Goal: Transaction & Acquisition: Obtain resource

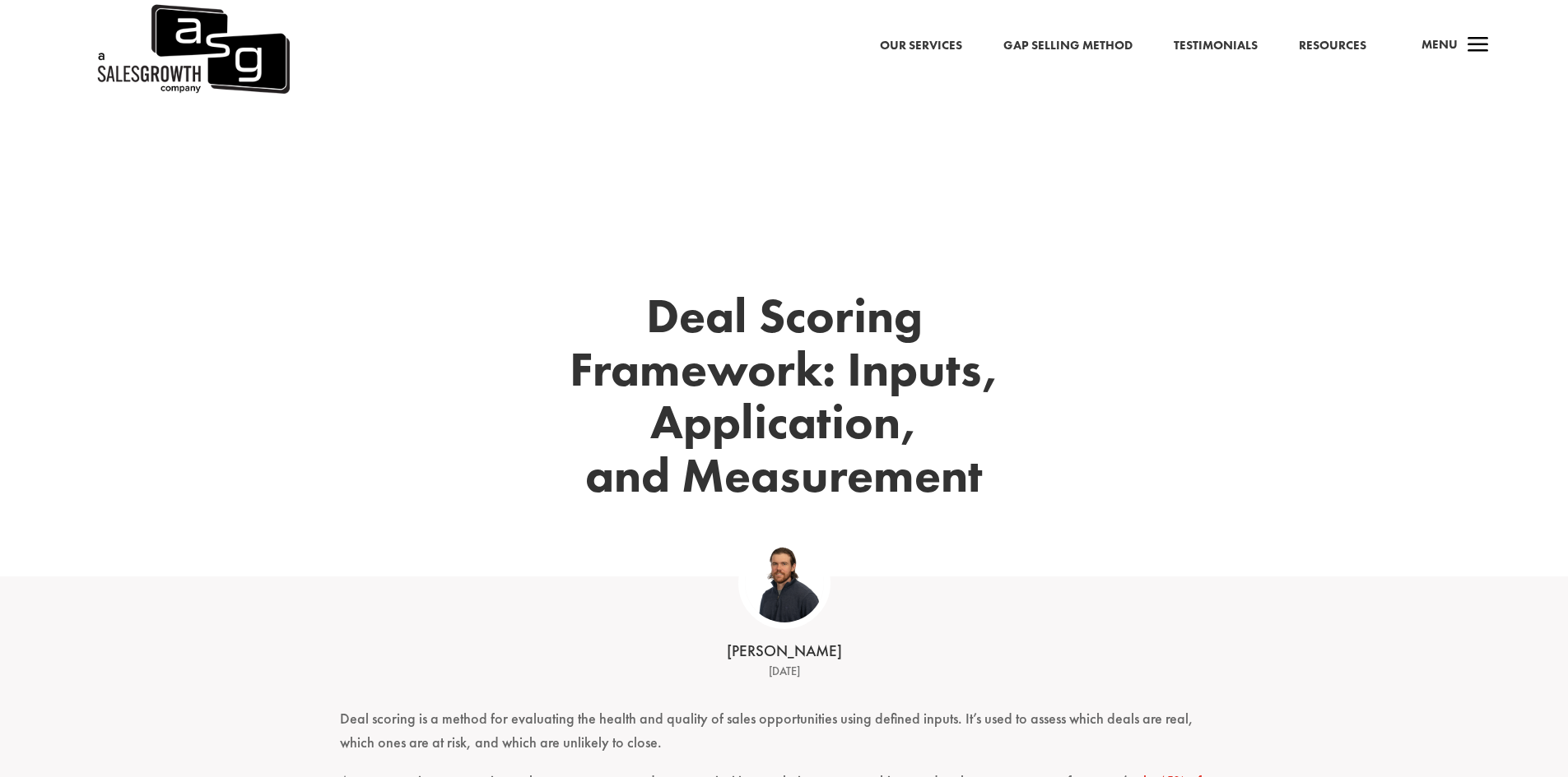
scroll to position [164, 0]
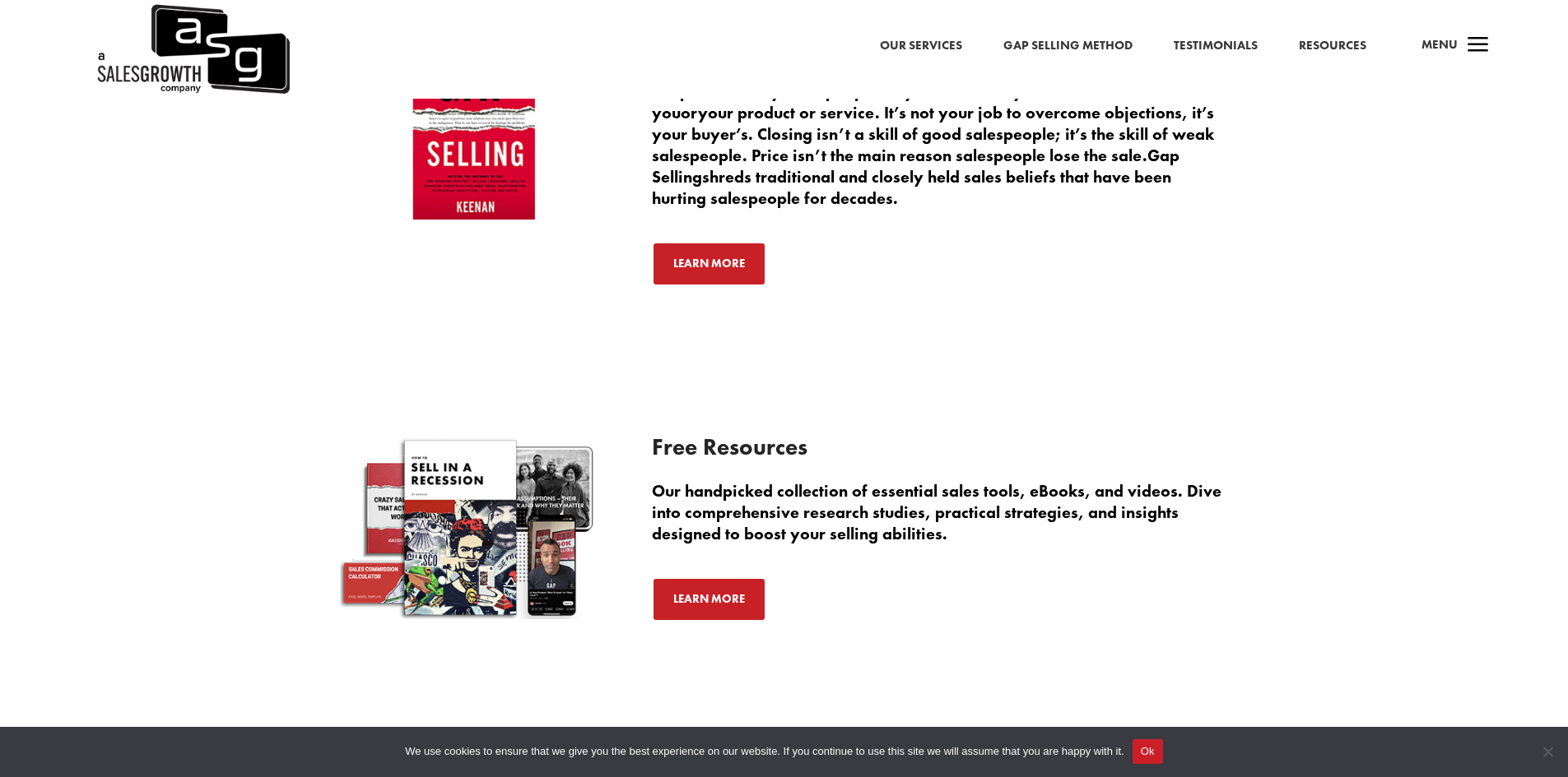
scroll to position [5870, 0]
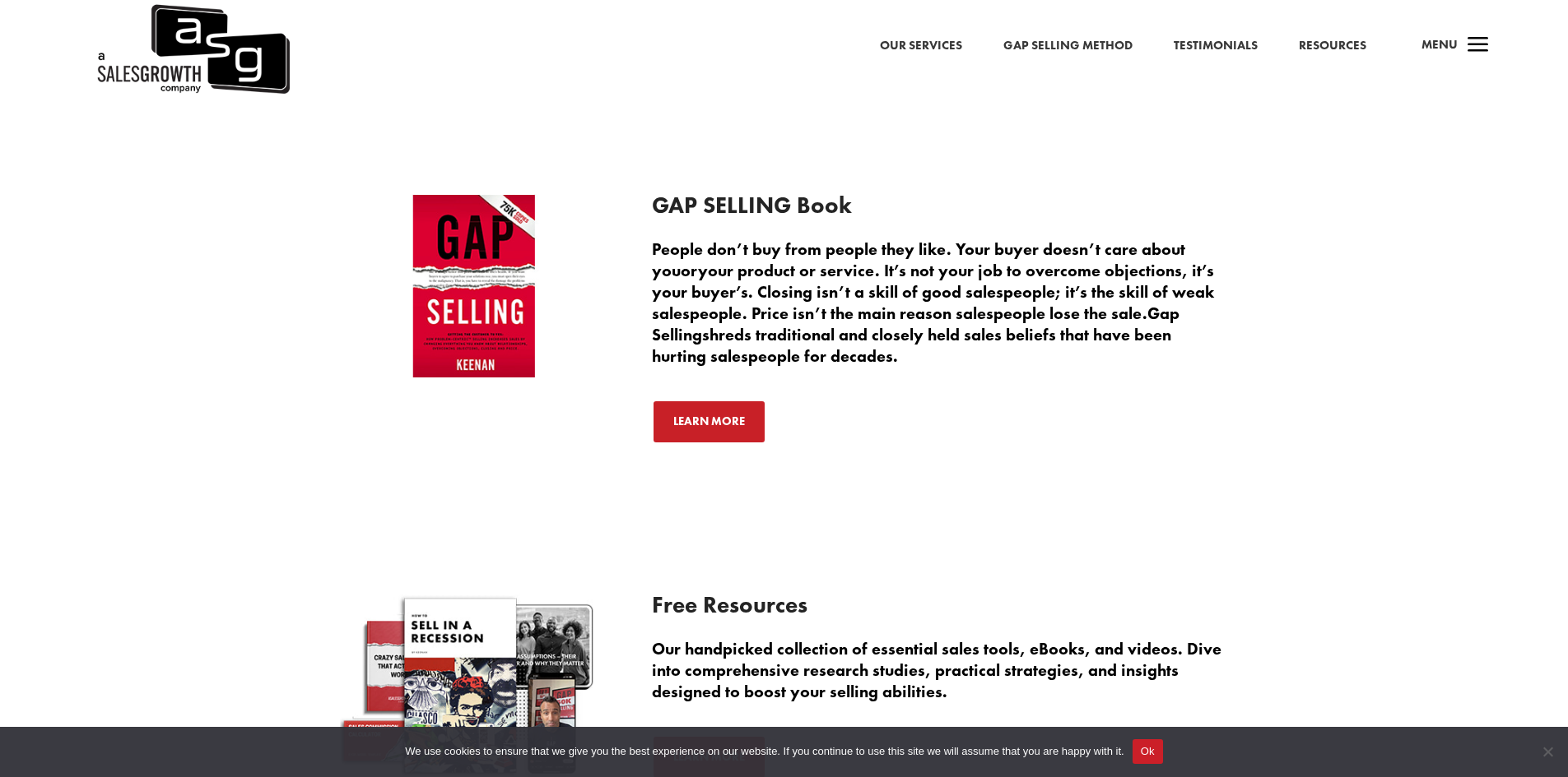
click at [929, 51] on link "Our Services" at bounding box center [921, 46] width 83 height 21
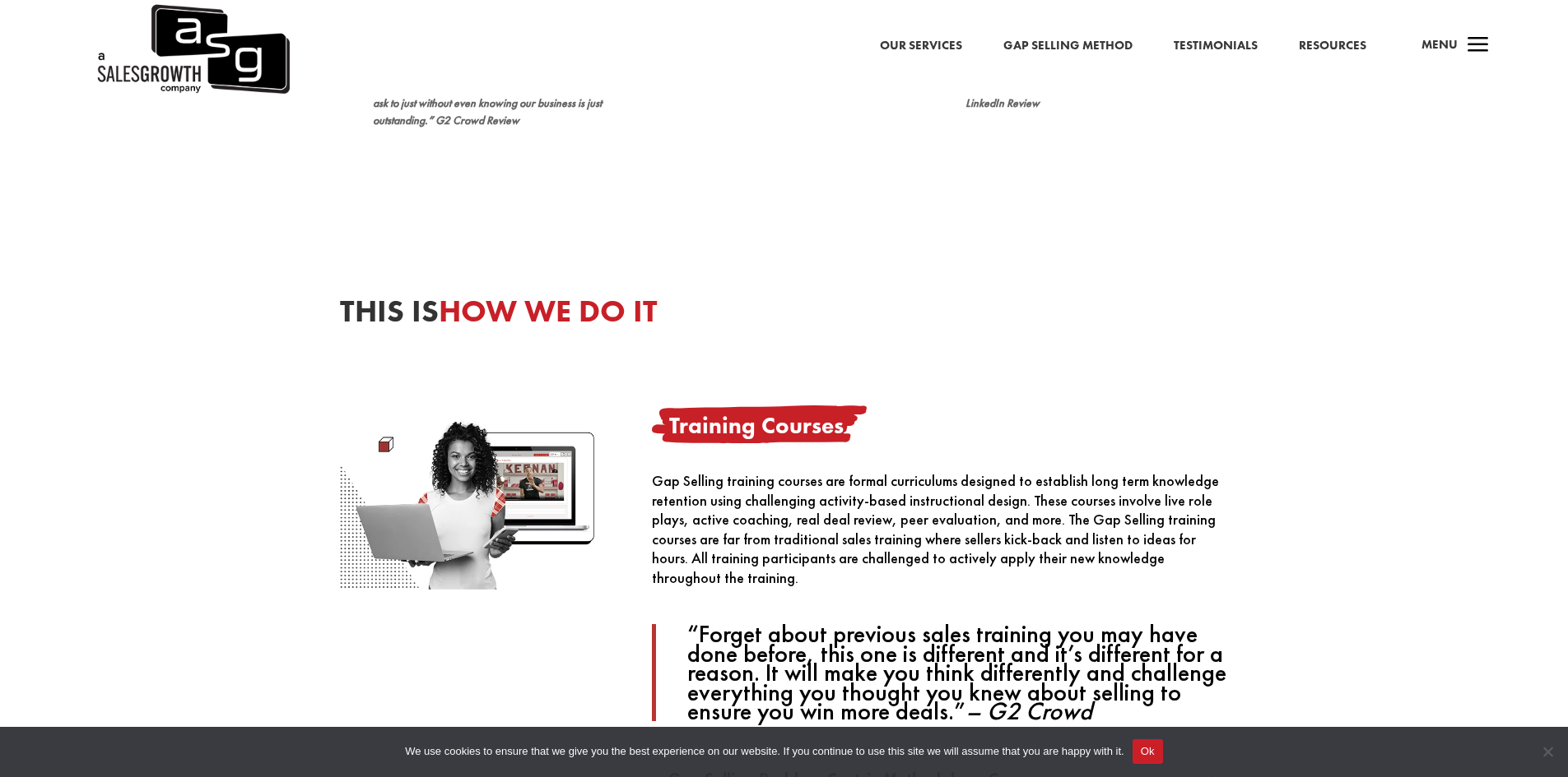
scroll to position [1152, 0]
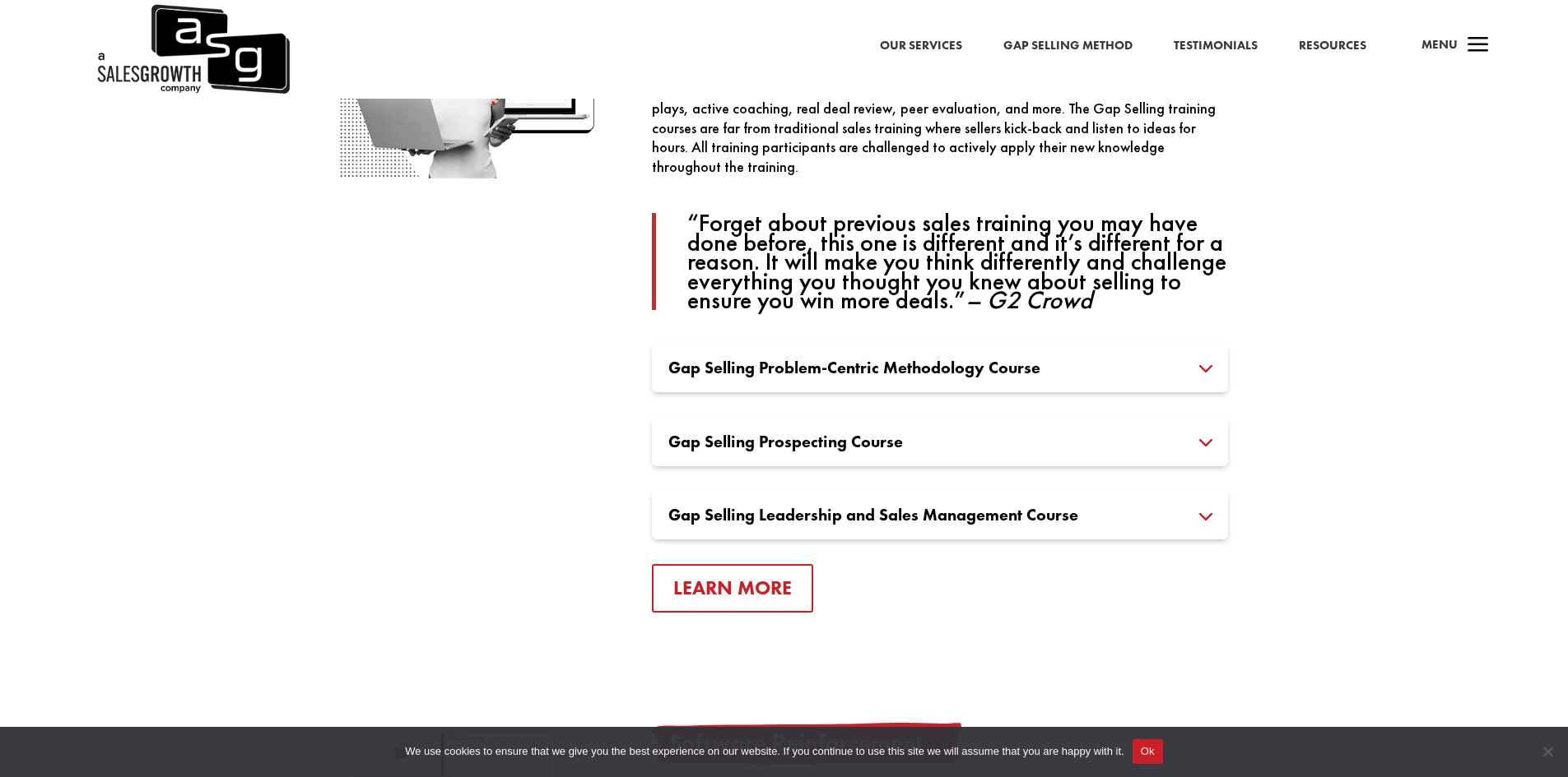
click at [1191, 441] on h3 "Gap Selling Prospecting Course" at bounding box center [940, 442] width 543 height 17
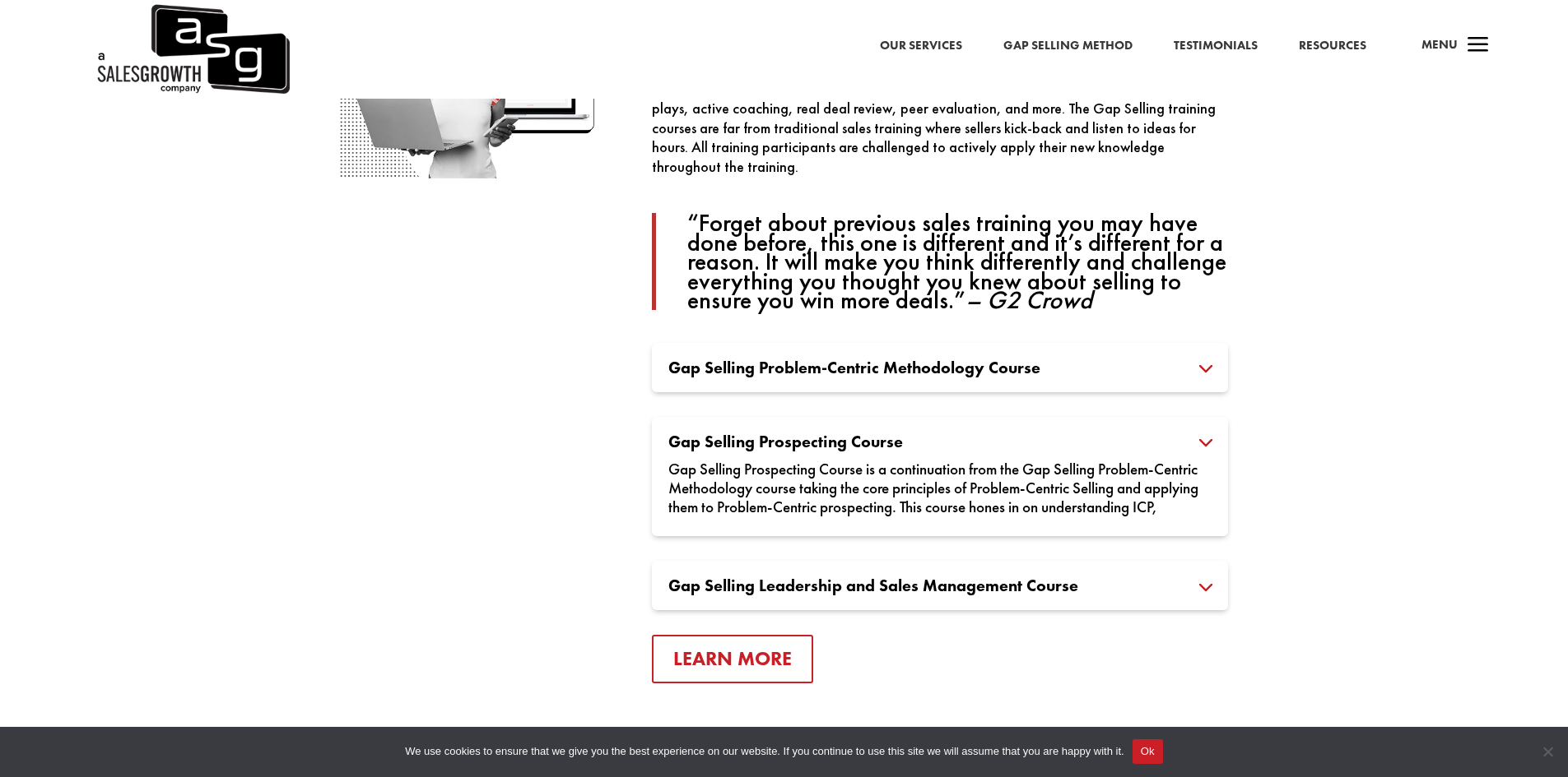
scroll to position [1234, 0]
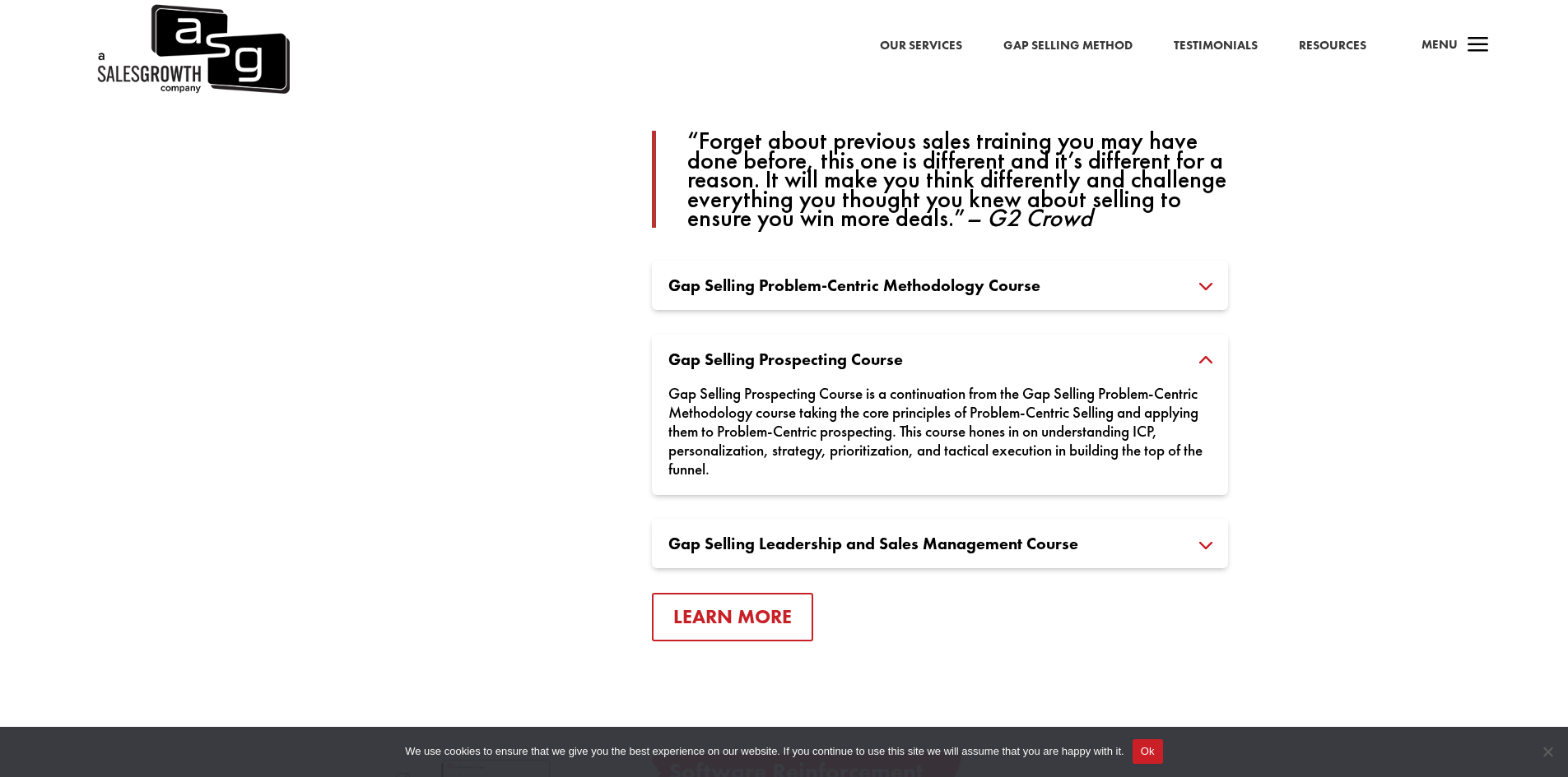
click at [1180, 546] on h3 "Gap Selling Leadership and Sales Management Course" at bounding box center [940, 543] width 543 height 17
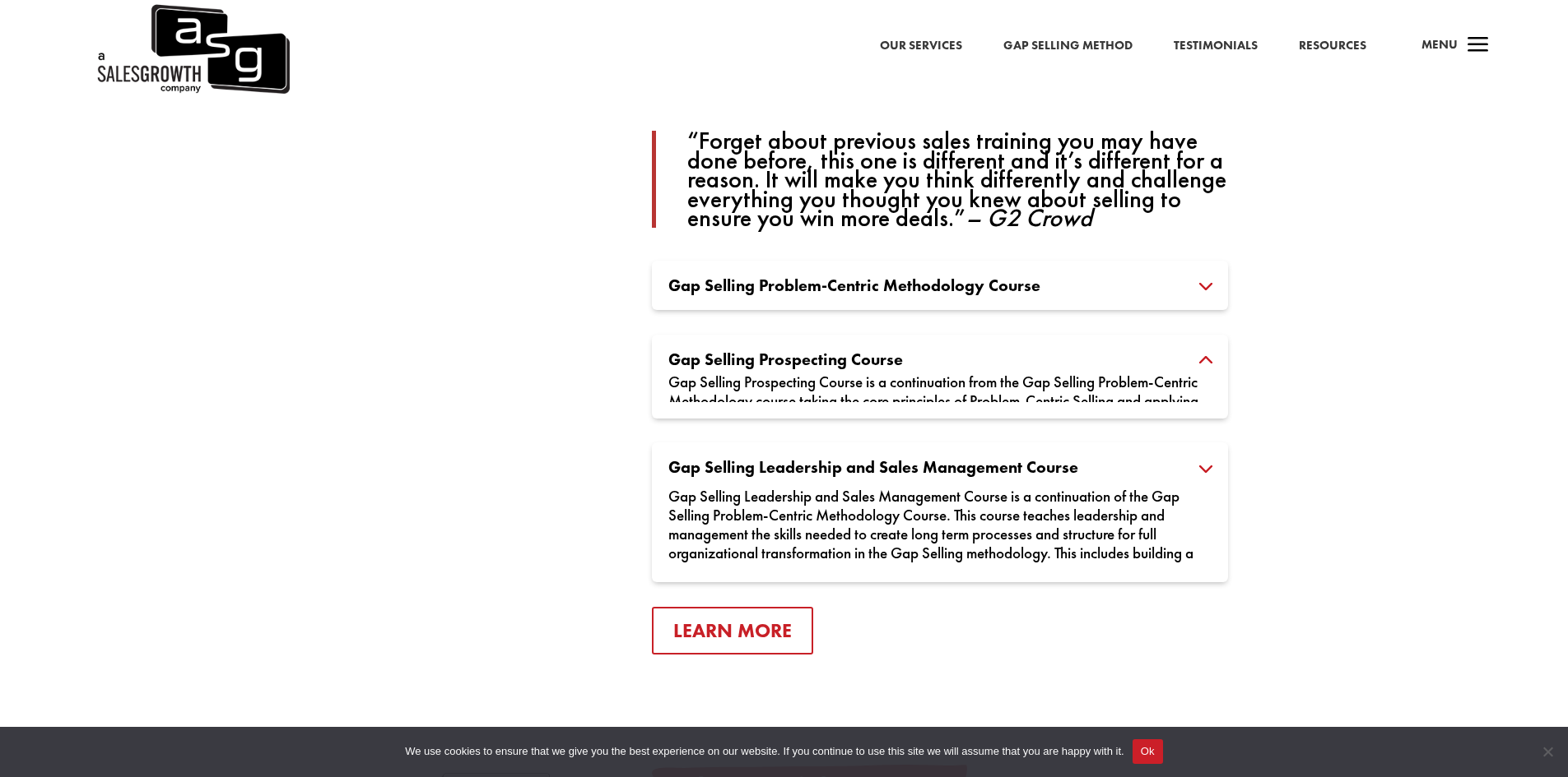
scroll to position [1563, 0]
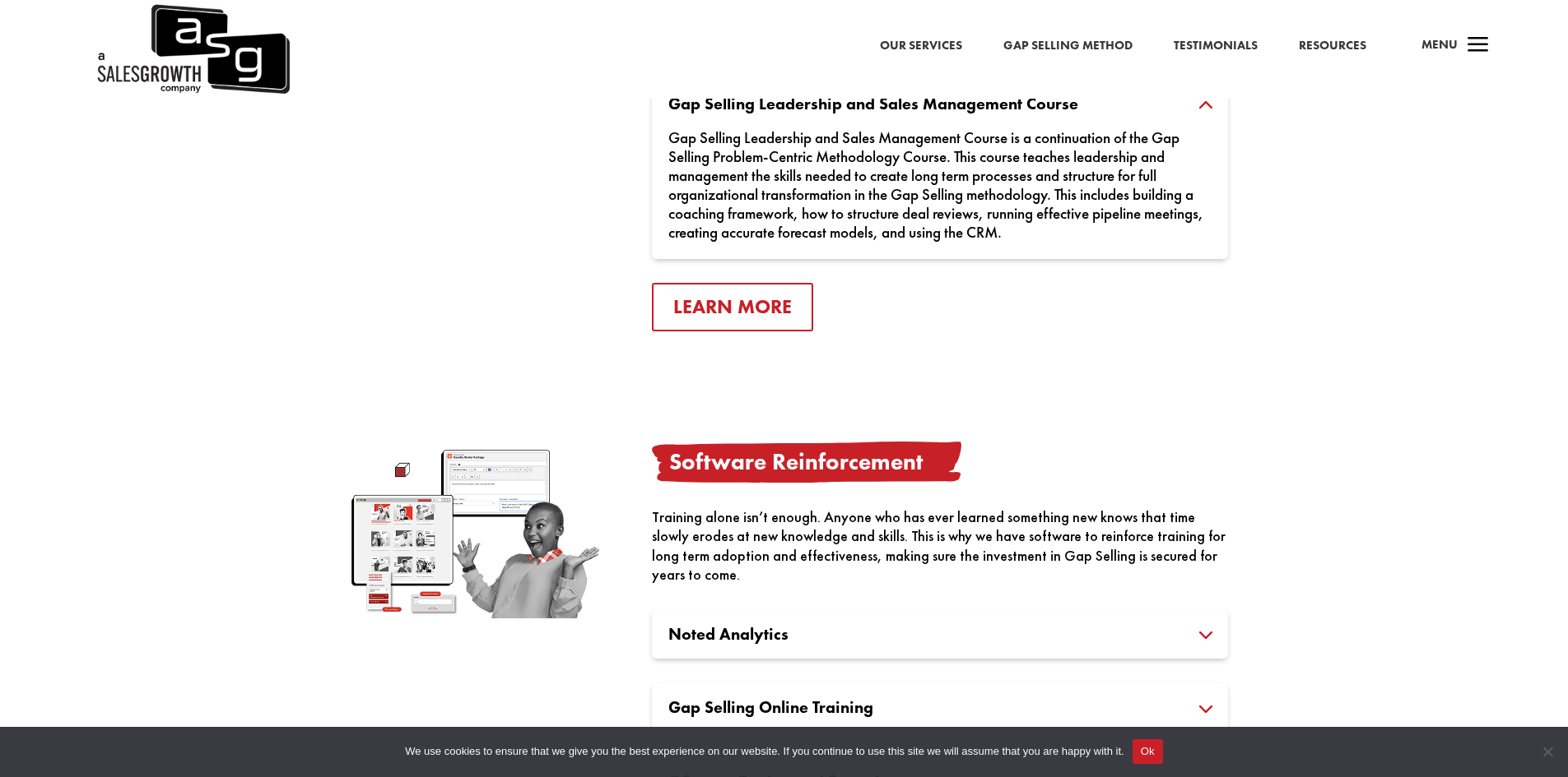
click at [1457, 45] on div "a Menu" at bounding box center [1449, 49] width 79 height 40
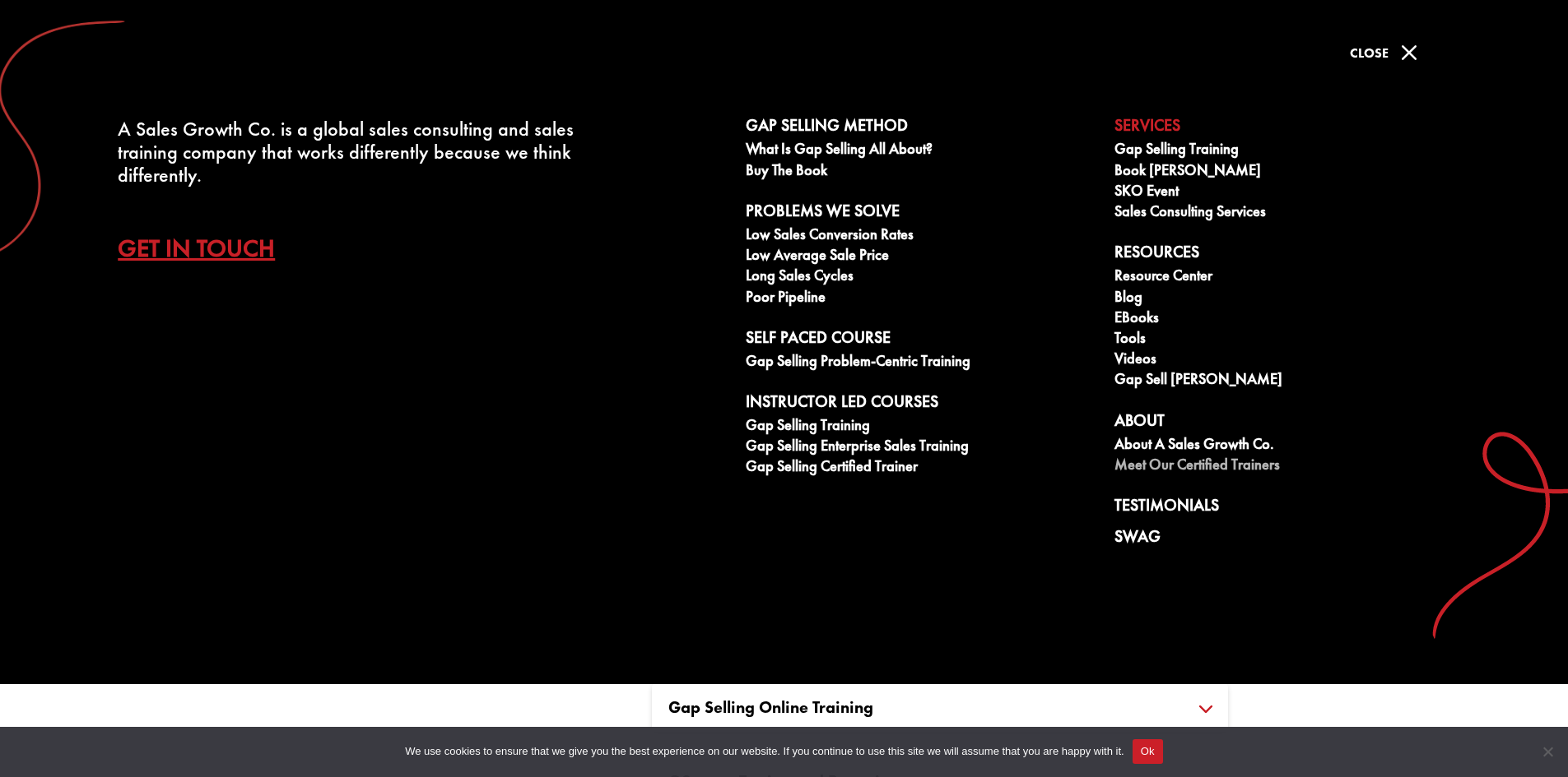
click at [1227, 470] on link "Meet our Certified Trainers" at bounding box center [1289, 466] width 350 height 20
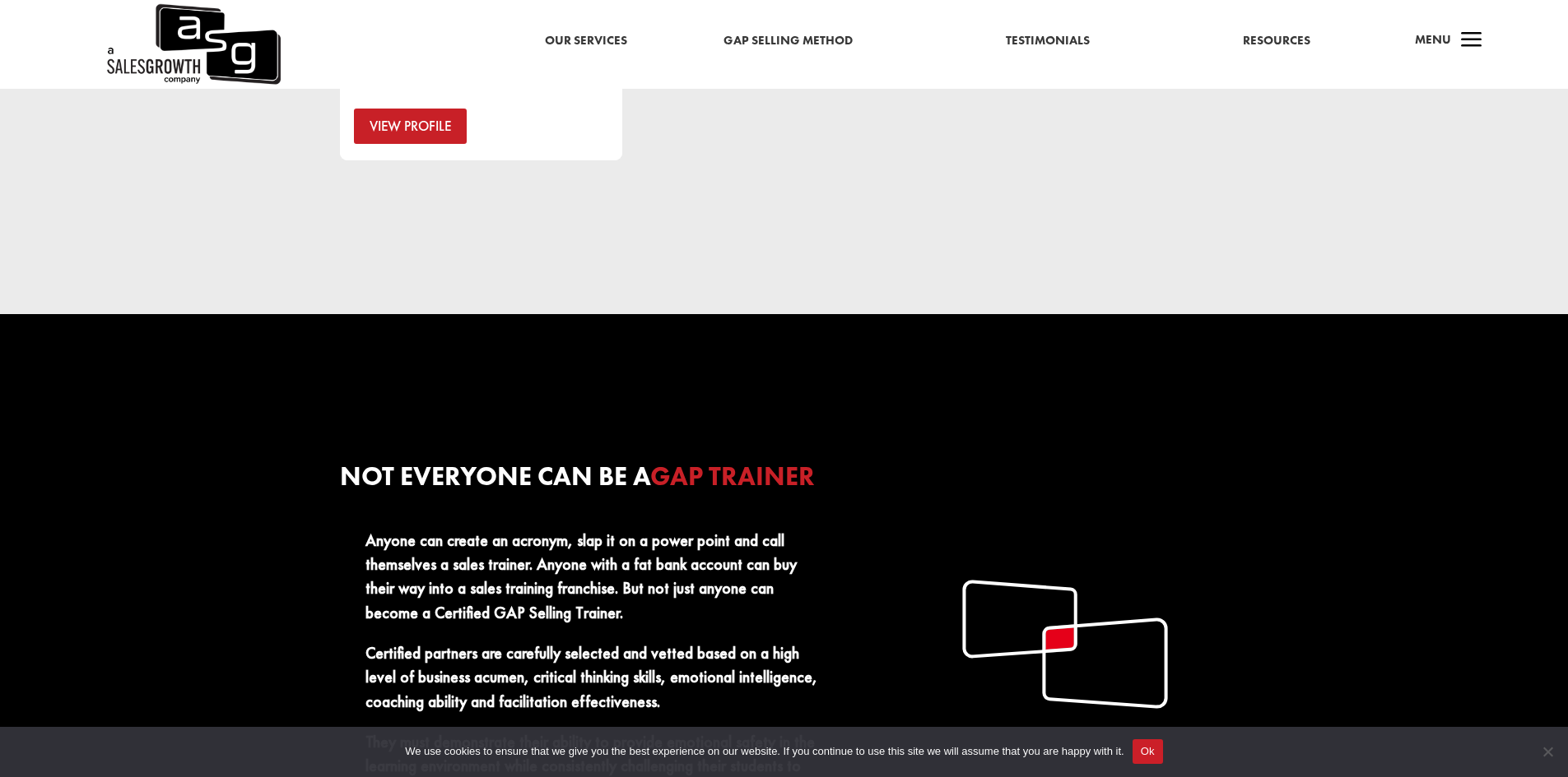
scroll to position [1152, 0]
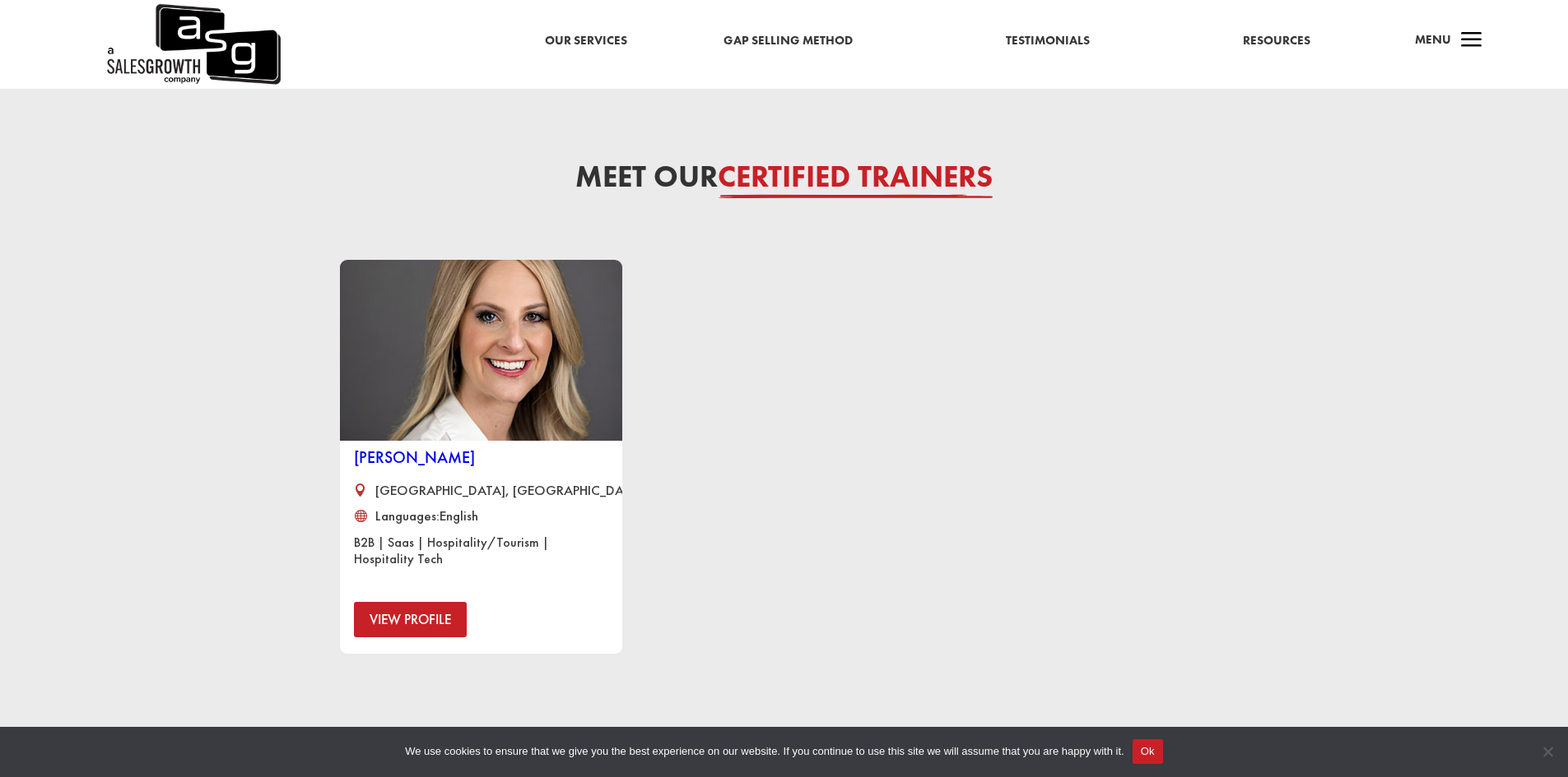
click at [1456, 33] on span "a" at bounding box center [1470, 40] width 33 height 32
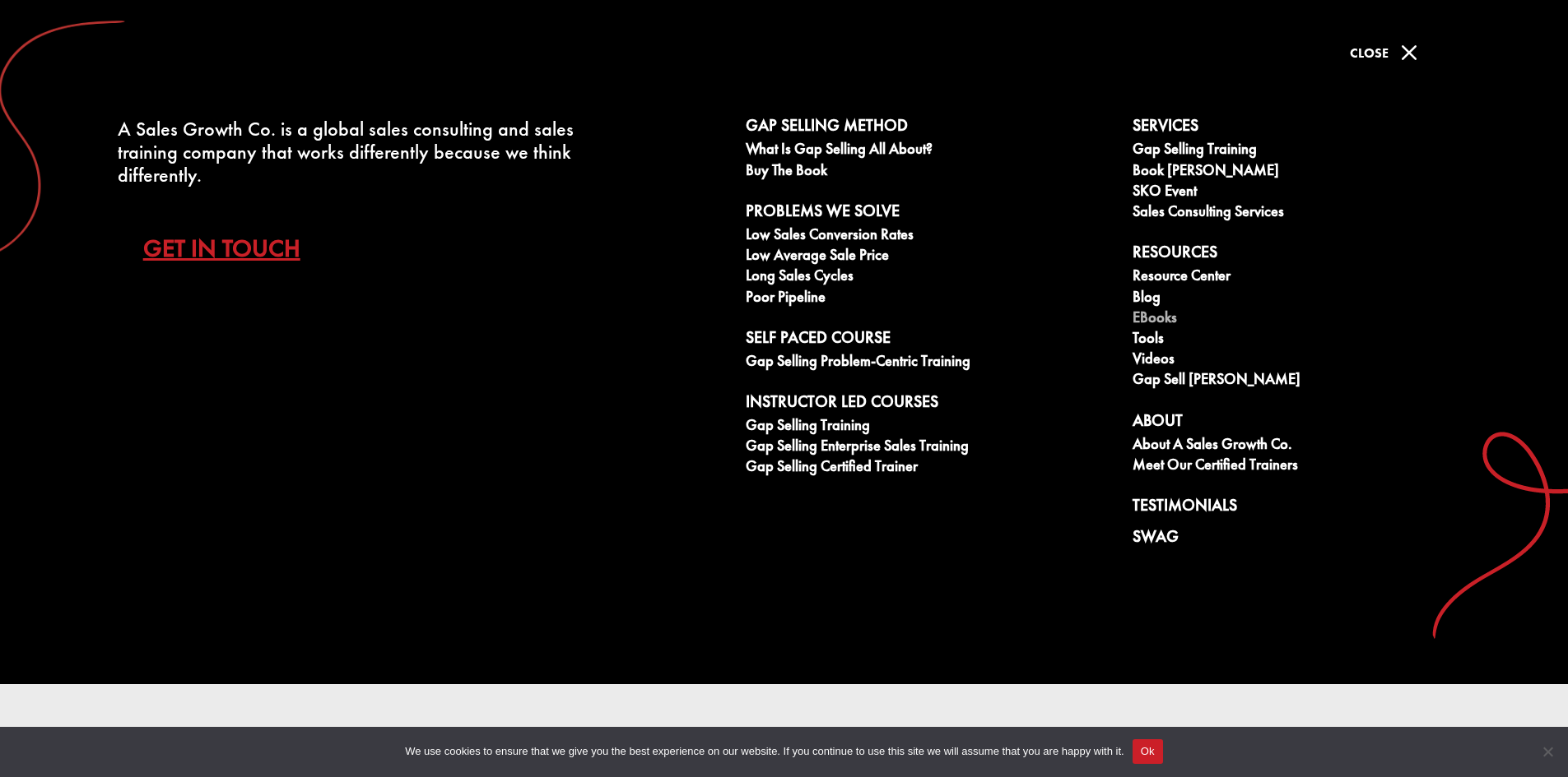
click at [1160, 316] on link "eBooks" at bounding box center [1289, 319] width 314 height 20
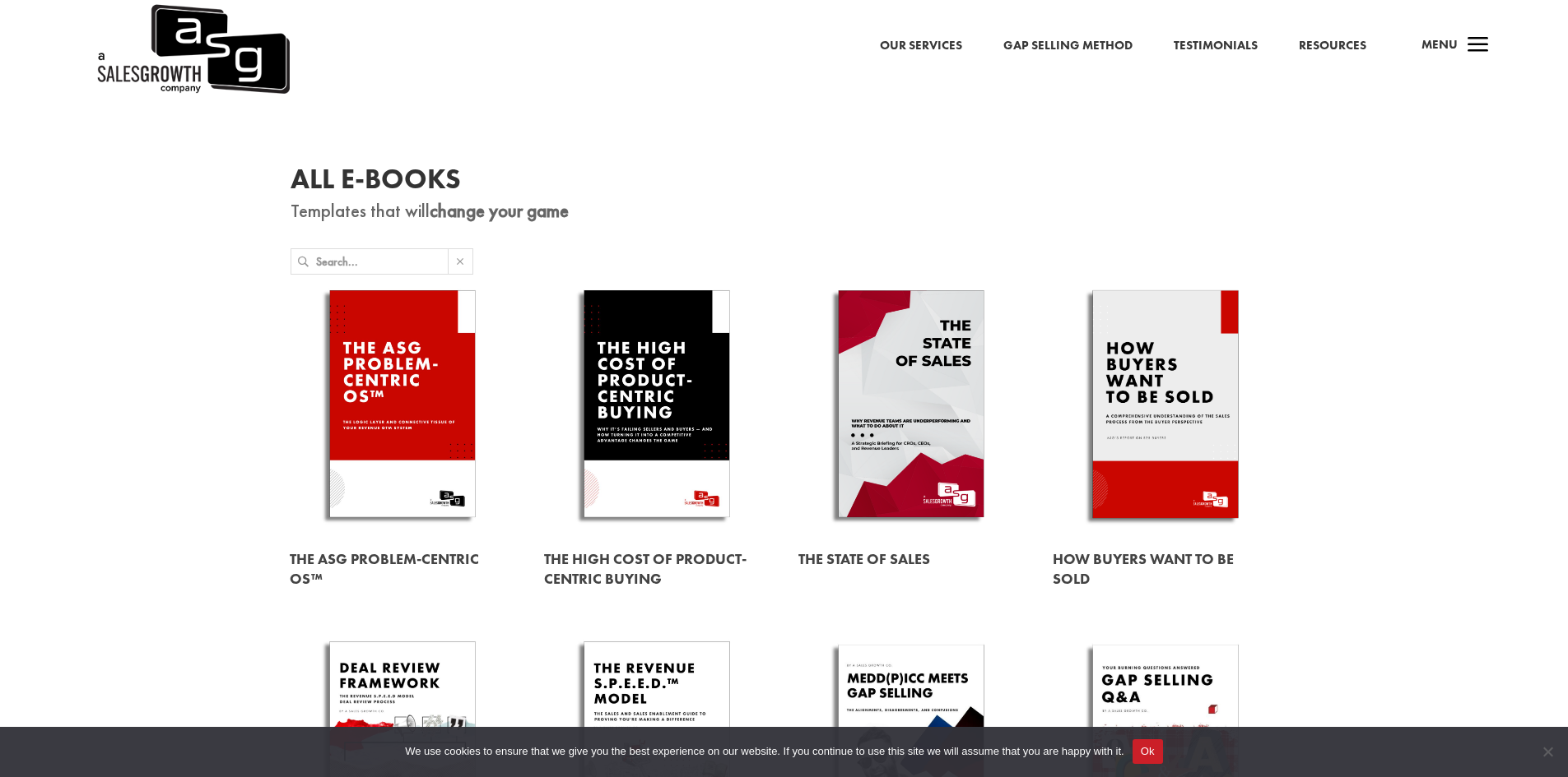
click at [854, 563] on link at bounding box center [911, 558] width 226 height 46
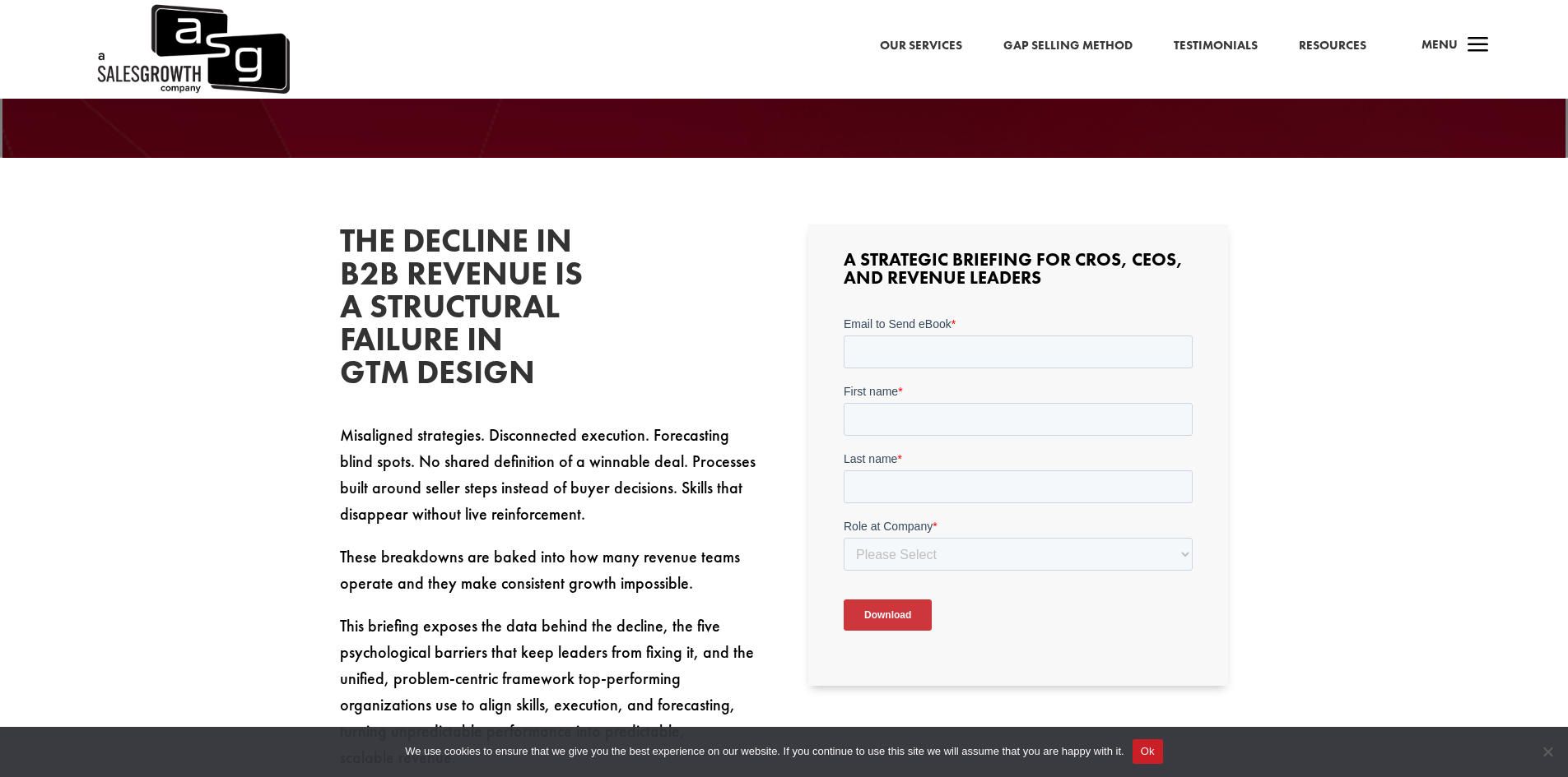
scroll to position [493, 0]
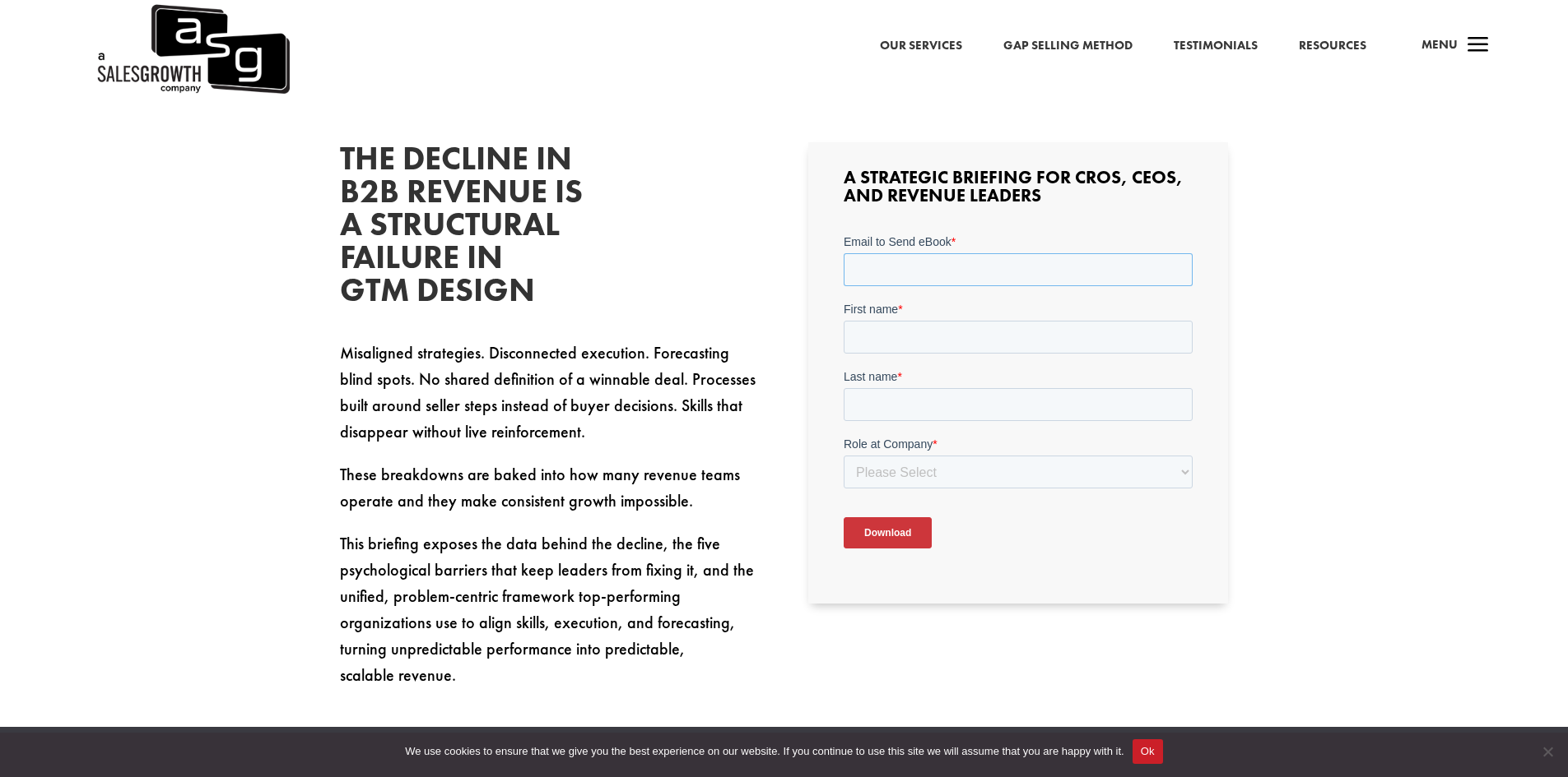
click at [921, 266] on input "Email to Send eBook *" at bounding box center [1017, 270] width 349 height 32
type input "[PERSON_NAME][EMAIL_ADDRESS][PERSON_NAME][DOMAIN_NAME]"
type input "[PERSON_NAME]"
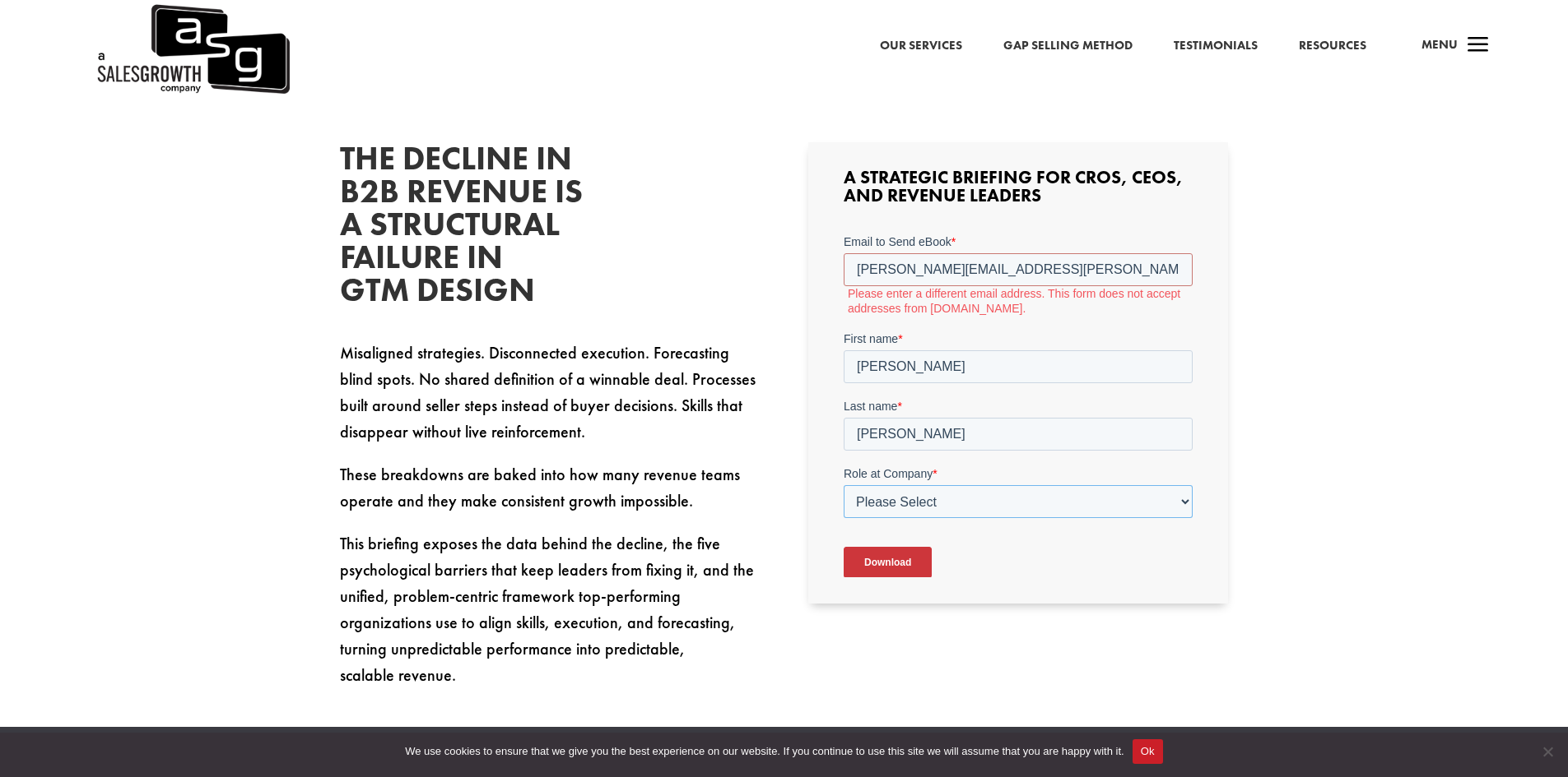
drag, startPoint x: 919, startPoint y: 468, endPoint x: 976, endPoint y: 433, distance: 66.9
click at [919, 468] on div "Role at Company * Please Select C-Level (CRO, CSO, etc) Senior Leadership (VP o…" at bounding box center [1017, 492] width 349 height 53
select select "Other"
click at [843, 486] on select "Please Select C-Level (CRO, CSO, etc) Senior Leadership (VP of Sales, VP of Ena…" at bounding box center [1017, 501] width 349 height 32
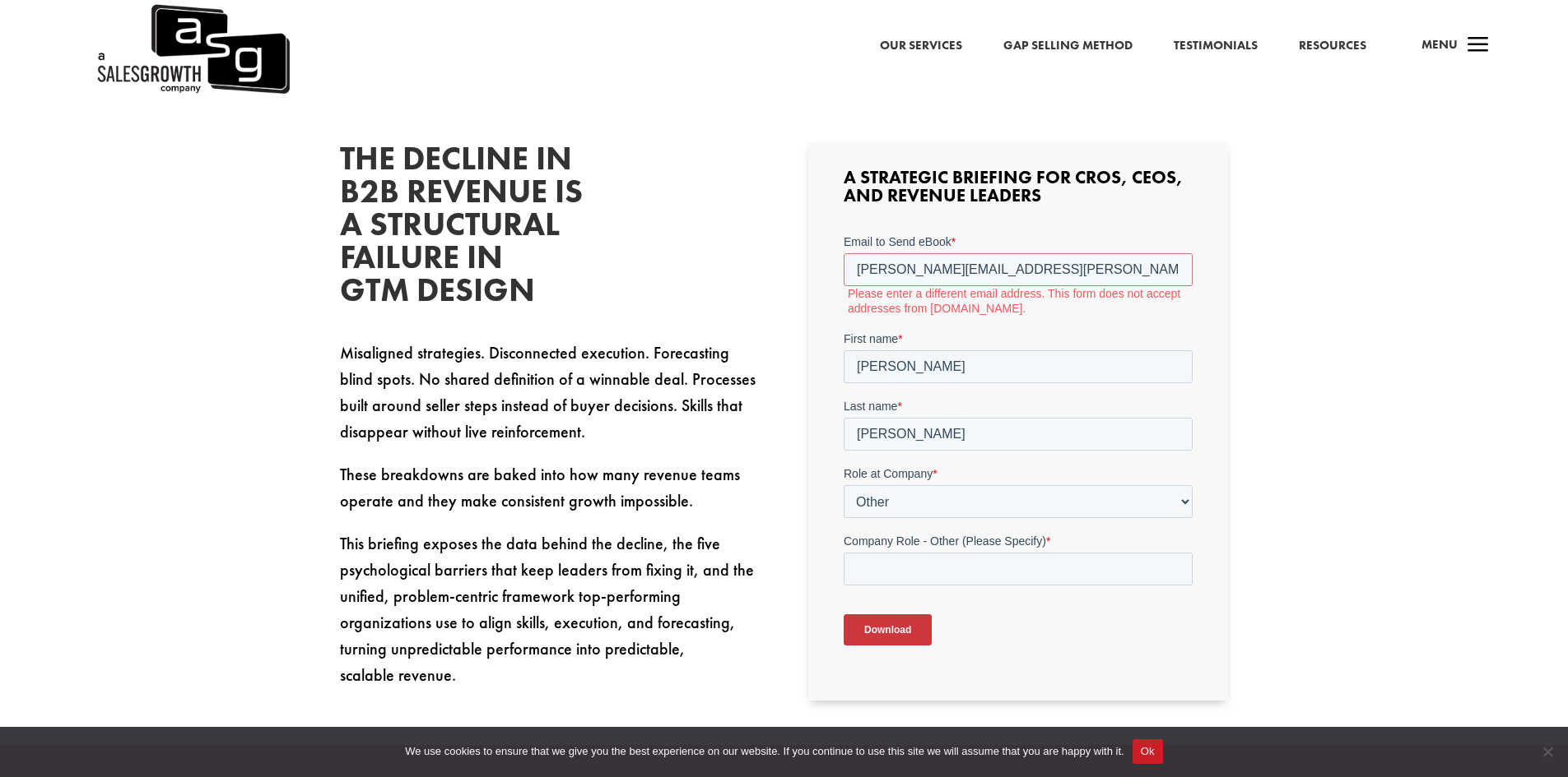
click at [1413, 448] on div "The Decline in B2B Revenue Is a Structural Failure in GTM Design Misaligned str…" at bounding box center [784, 560] width 1568 height 970
click at [1056, 335] on label "First name *" at bounding box center [1017, 339] width 349 height 17
click at [1056, 350] on input "[PERSON_NAME]" at bounding box center [1017, 366] width 349 height 32
drag, startPoint x: 1040, startPoint y: 271, endPoint x: 885, endPoint y: 236, distance: 158.9
click html "Email to Send eBook * [PERSON_NAME][EMAIL_ADDRESS][PERSON_NAME][DOMAIN_NAME] Pl…"
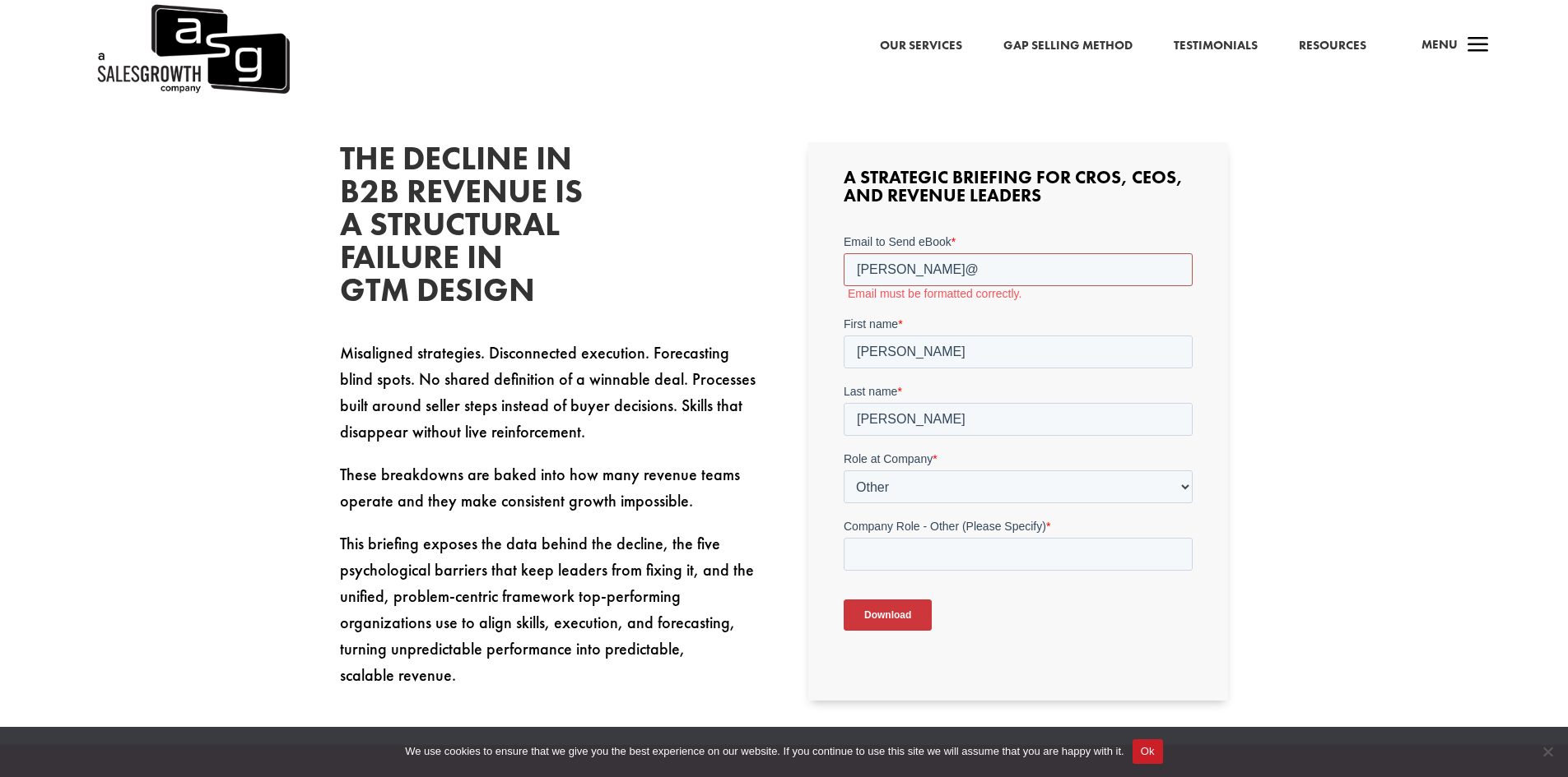
type input "[PERSON_NAME][EMAIL_ADDRESS][PERSON_NAME][DOMAIN_NAME]"
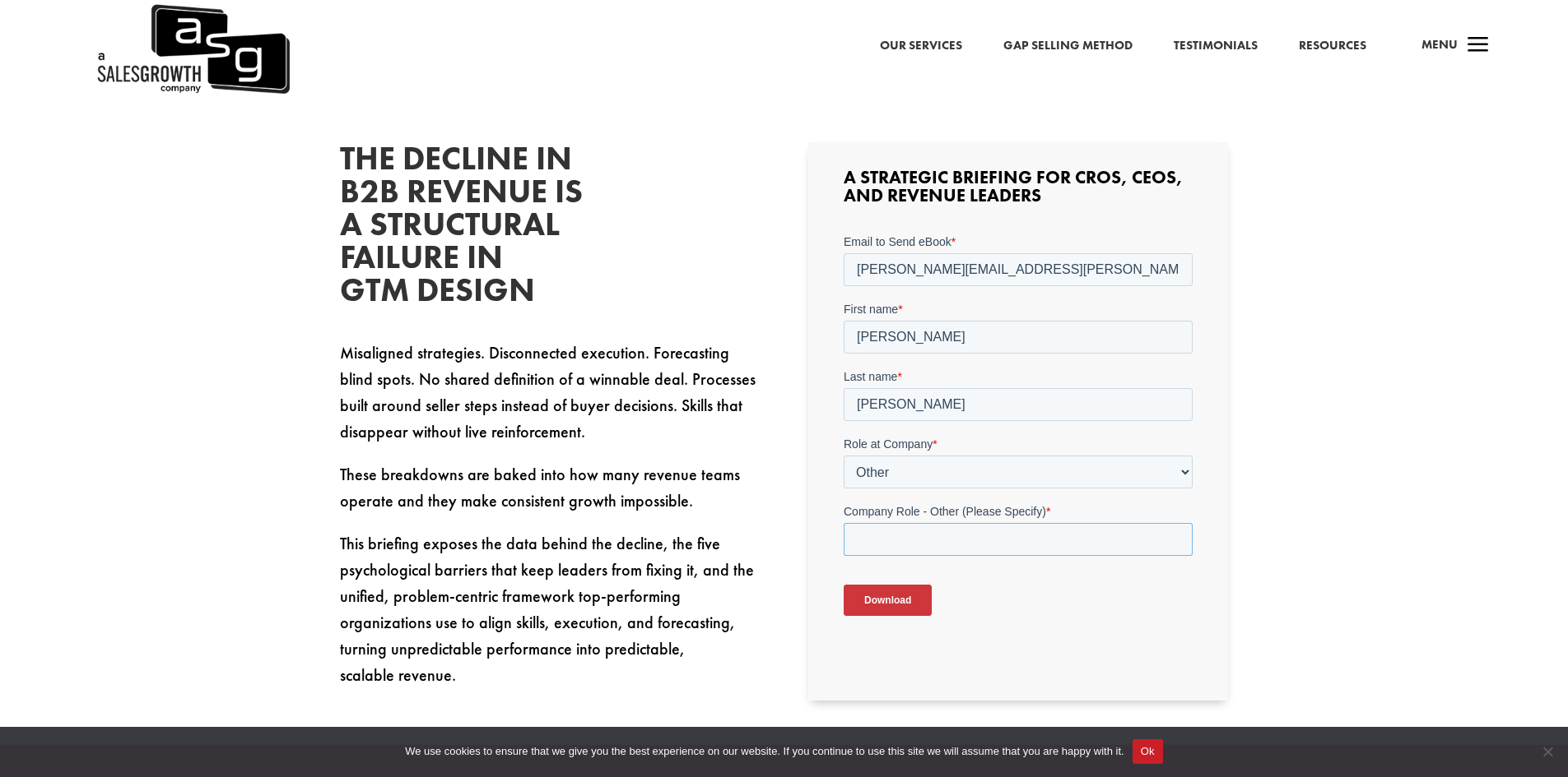
click at [1059, 530] on input "Company Role - Other (Please Specify) *" at bounding box center [1017, 539] width 349 height 32
click at [1022, 473] on select "Please Select C-Level (CRO, CSO, etc) Senior Leadership (VP of Sales, VP of Ena…" at bounding box center [1017, 471] width 349 height 32
select select "Director/Manager (Sales Director, Regional Sales Manager, etc)"
click at [843, 456] on select "Please Select C-Level (CRO, CSO, etc) Senior Leadership (VP of Sales, VP of Ena…" at bounding box center [1017, 471] width 349 height 32
drag, startPoint x: 1396, startPoint y: 605, endPoint x: 319, endPoint y: 363, distance: 1103.9
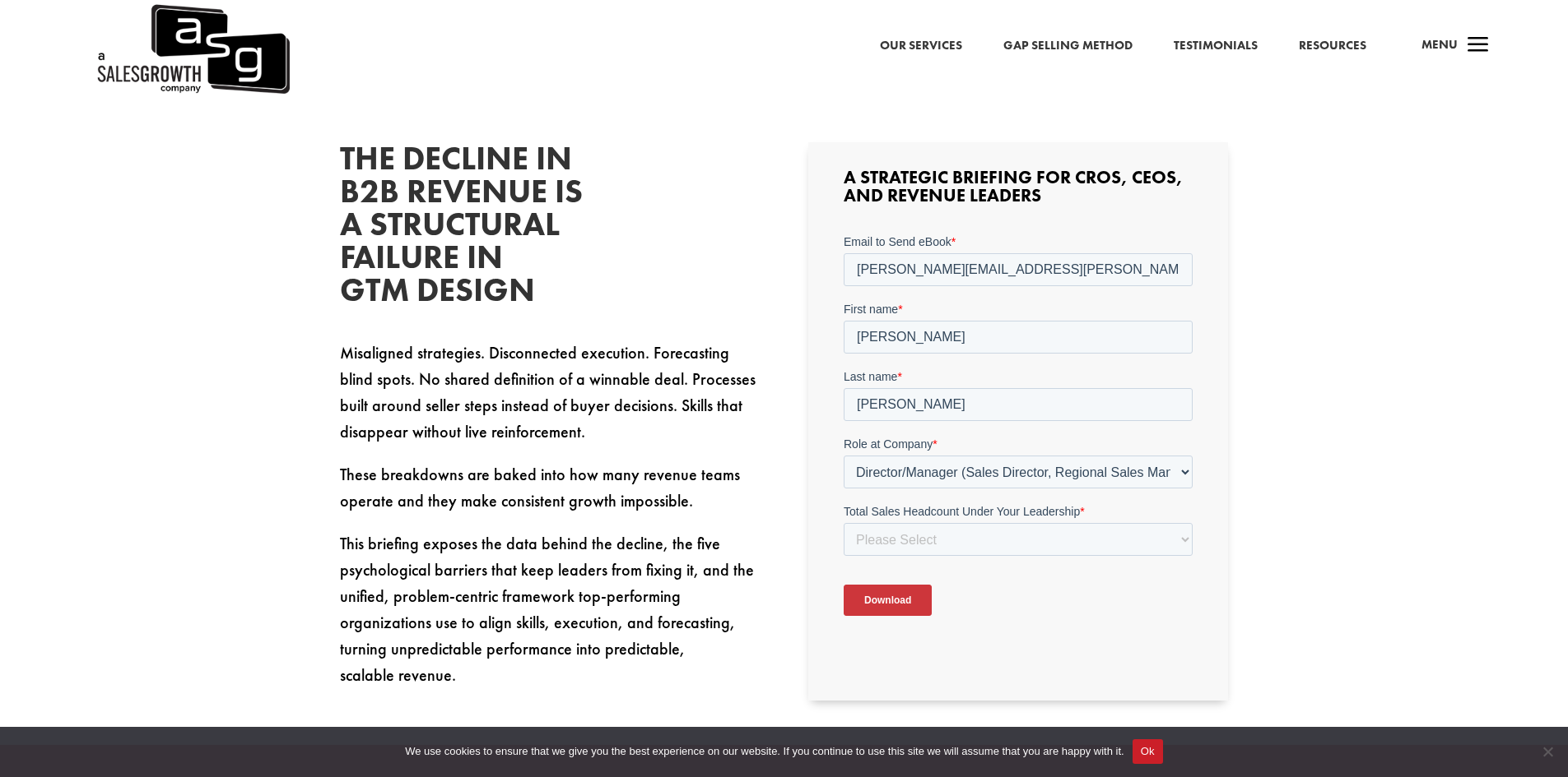
click at [1396, 605] on div "The Decline in B2B Revenue Is a Structural Failure in GTM Design Misaligned str…" at bounding box center [784, 560] width 1568 height 970
click at [1020, 536] on select "Please Select Just Me 1-9 [PHONE_NUMBER] [PHONE_NUMBER]+" at bounding box center [1017, 539] width 349 height 32
select select "1-9"
click at [843, 523] on select "Please Select Just Me 1-9 [PHONE_NUMBER] [PHONE_NUMBER]+" at bounding box center [1017, 539] width 349 height 32
drag, startPoint x: 1319, startPoint y: 618, endPoint x: 144, endPoint y: 341, distance: 1207.2
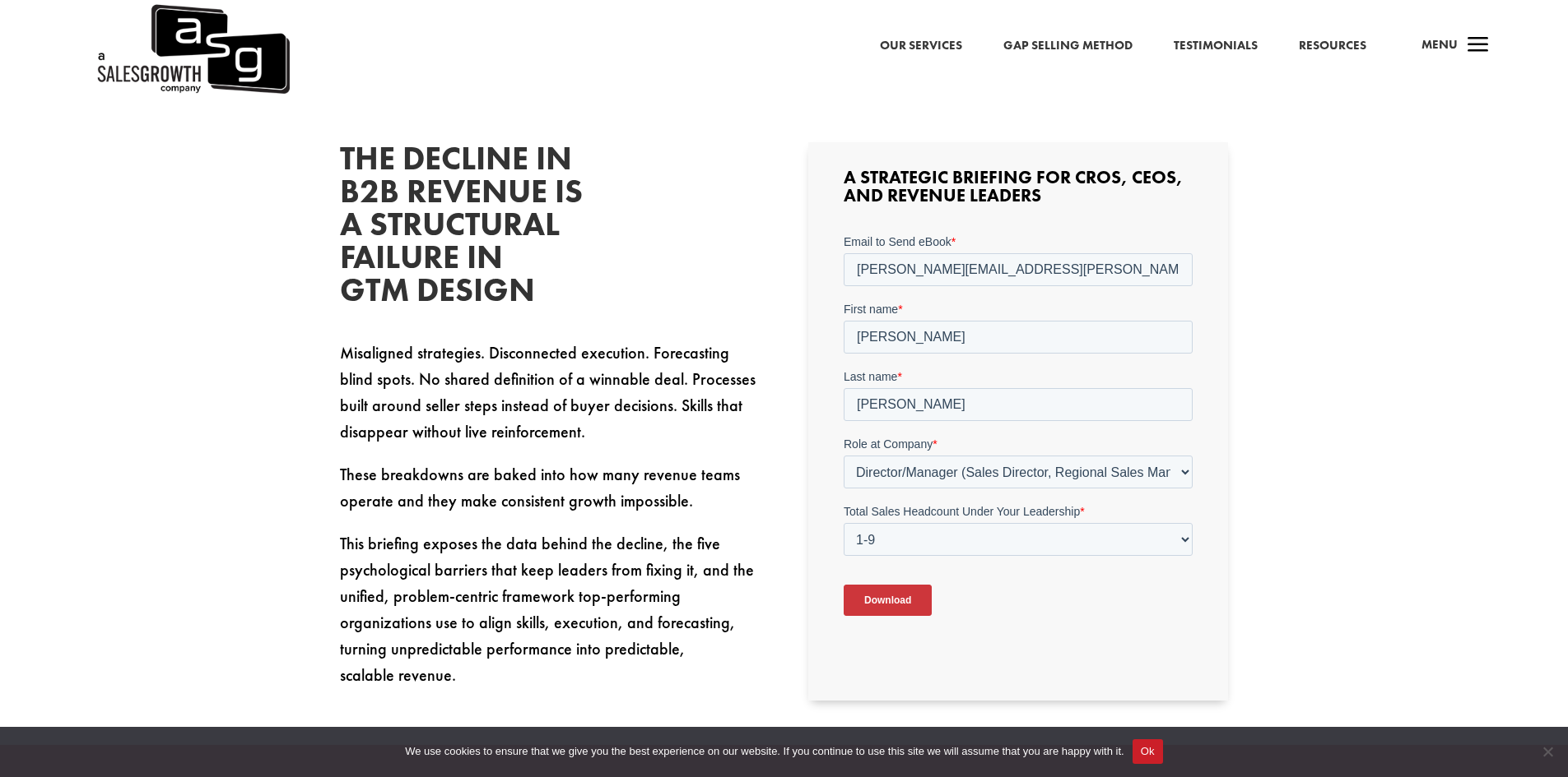
click at [1319, 618] on div "The Decline in B2B Revenue Is a Structural Failure in GTM Design Misaligned str…" at bounding box center [784, 560] width 1568 height 970
click at [905, 608] on input "Download" at bounding box center [887, 601] width 88 height 32
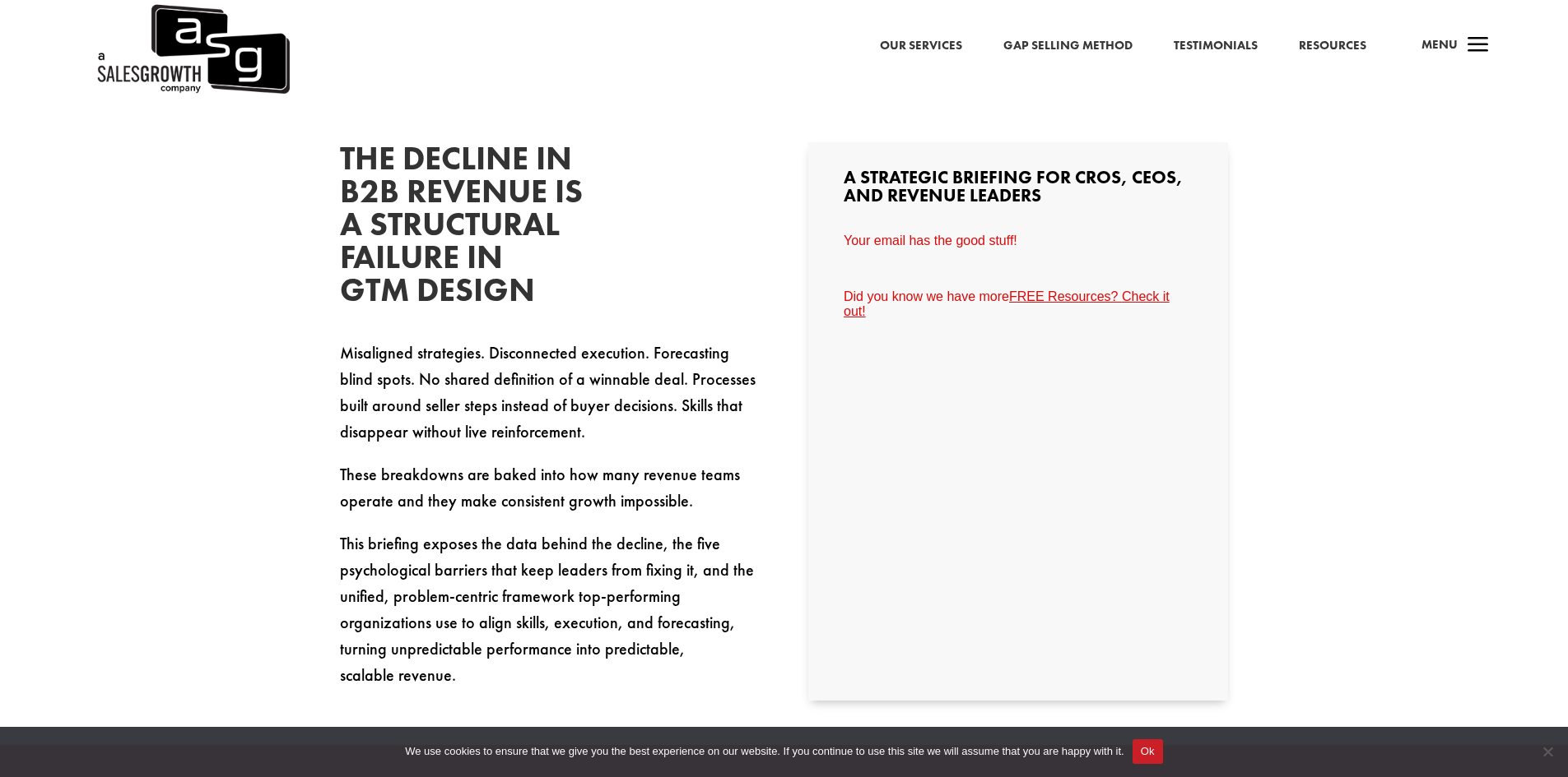
click at [1148, 747] on button "Ok" at bounding box center [1147, 752] width 31 height 25
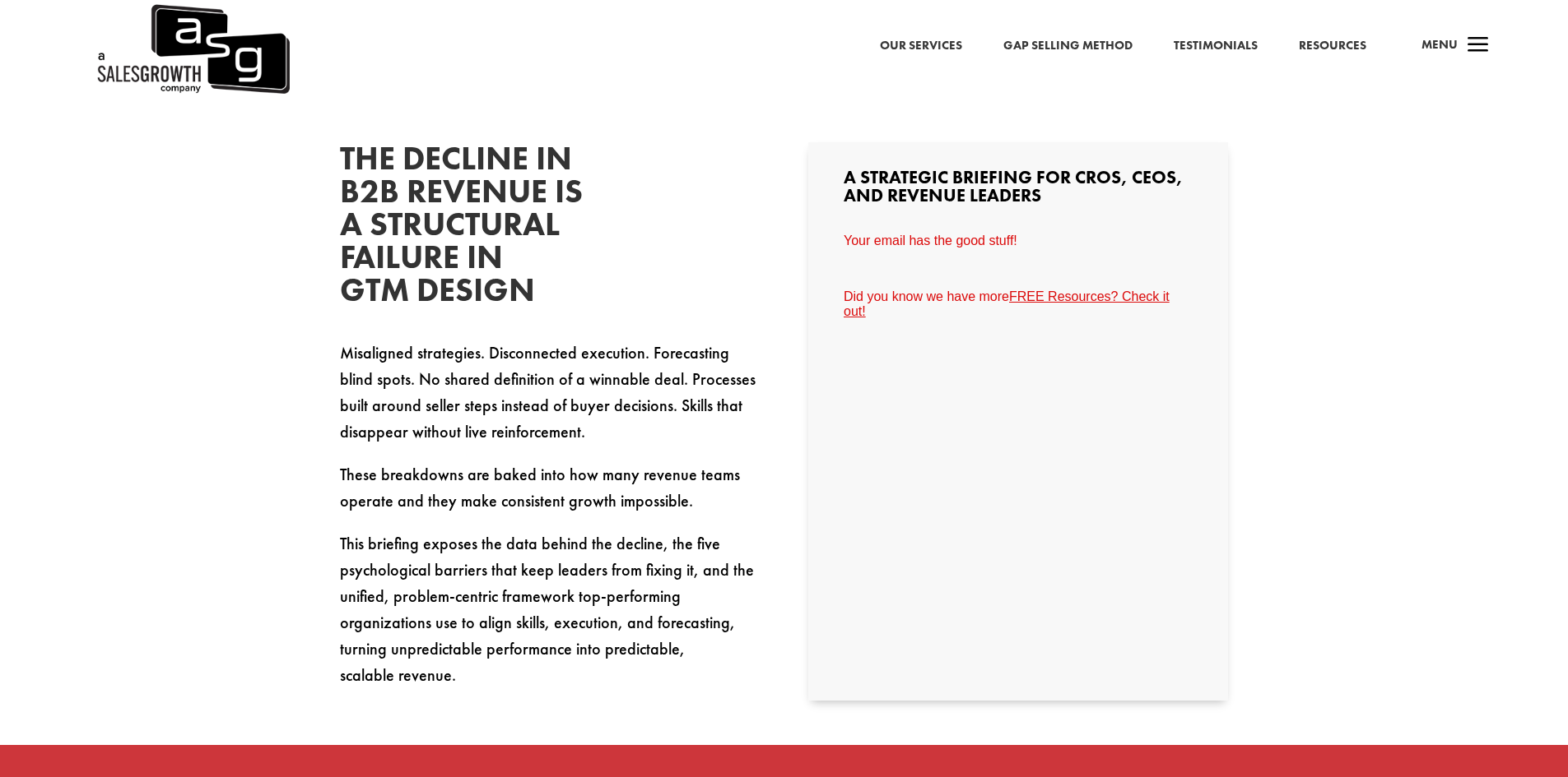
drag, startPoint x: 915, startPoint y: 233, endPoint x: 1090, endPoint y: 234, distance: 175.0
click at [1090, 234] on div "A Strategic Briefing for CROs, CEOs, and Revenue Leaders" at bounding box center [1018, 421] width 420 height 558
click at [915, 272] on p at bounding box center [1017, 269] width 349 height 15
